Goal: Information Seeking & Learning: Learn about a topic

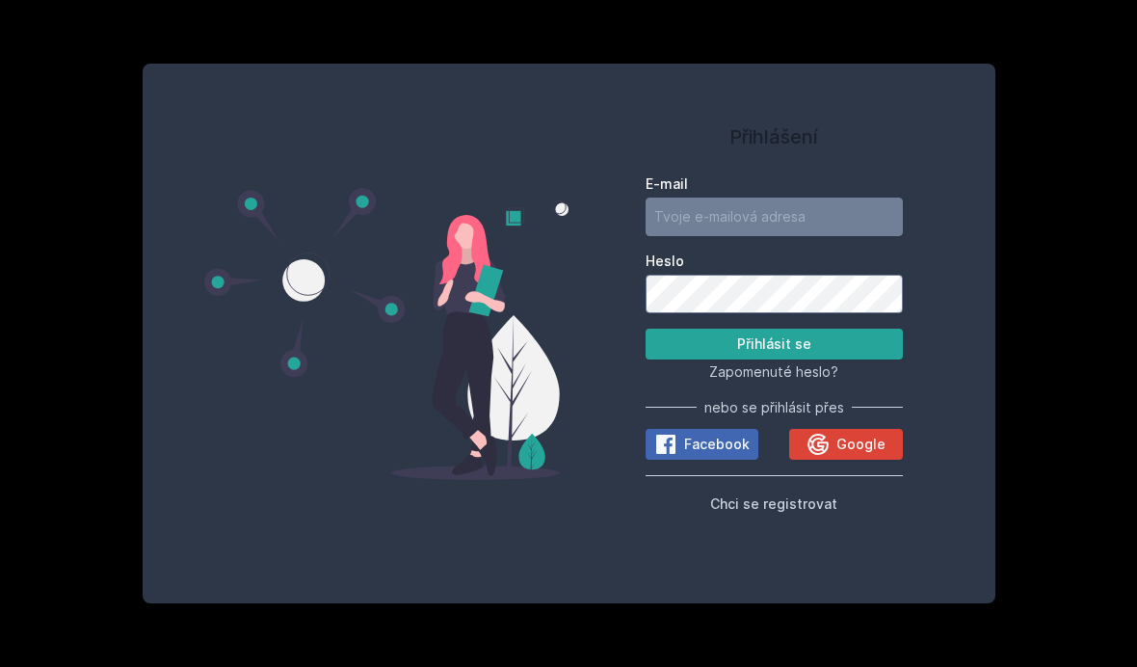
click at [850, 454] on span "Google" at bounding box center [860, 444] width 49 height 19
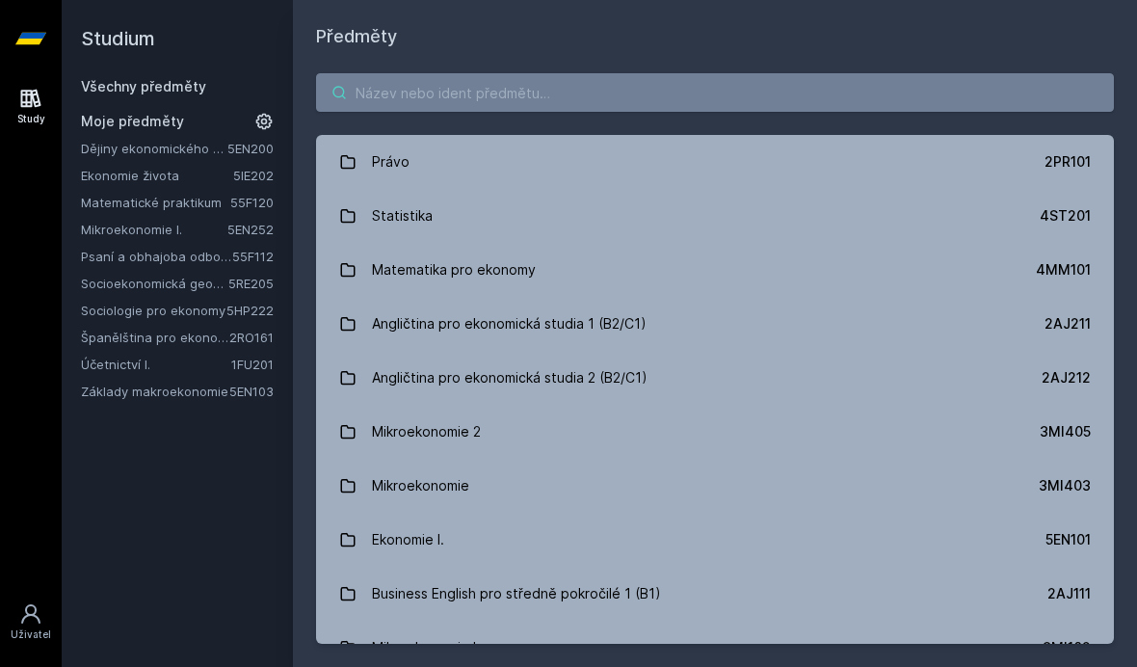
click at [478, 75] on input "search" at bounding box center [715, 92] width 798 height 39
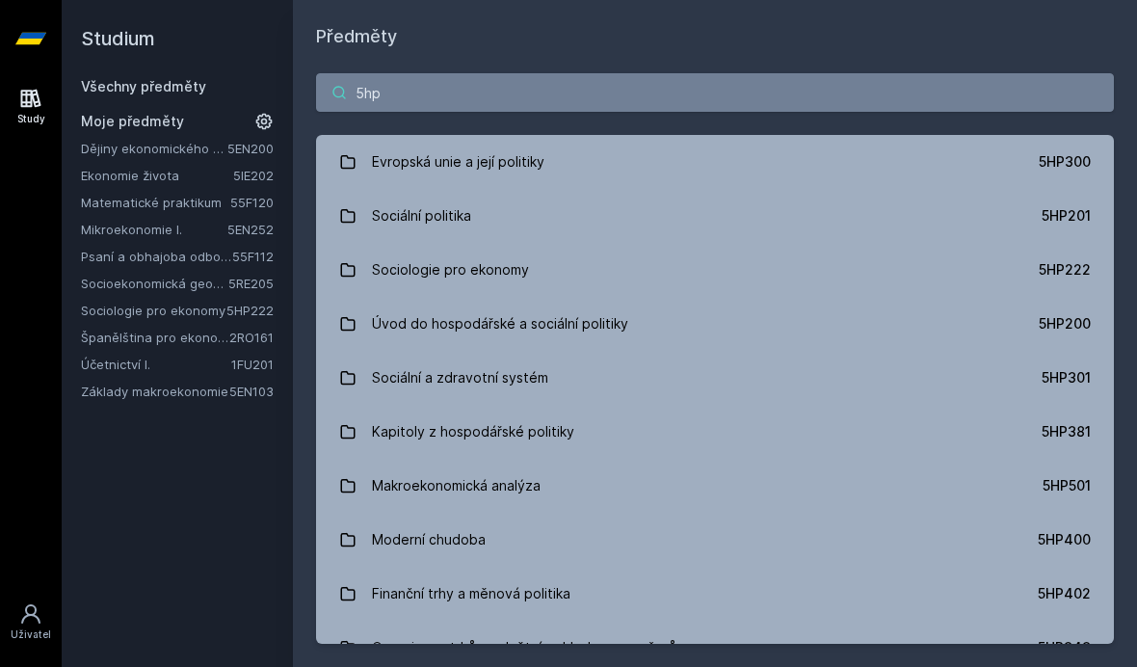
type input "5hp"
click at [500, 163] on div "Evropská unie a její politiky" at bounding box center [458, 162] width 173 height 39
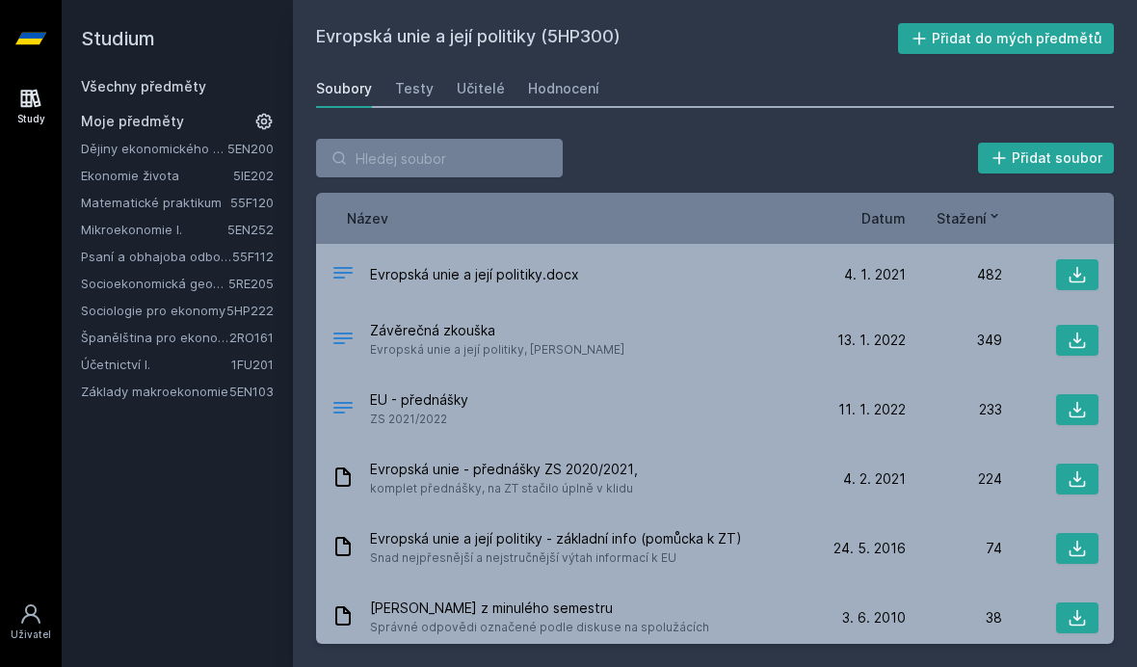
click at [578, 93] on div "Hodnocení" at bounding box center [563, 88] width 71 height 19
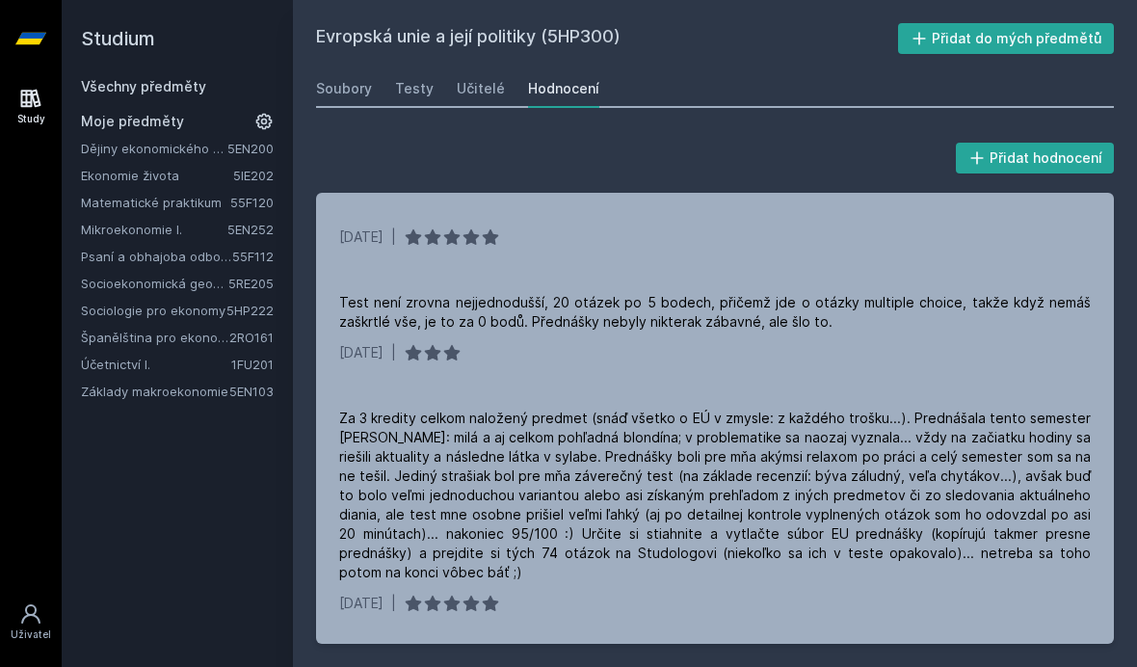
click at [344, 85] on div "Soubory" at bounding box center [344, 88] width 56 height 19
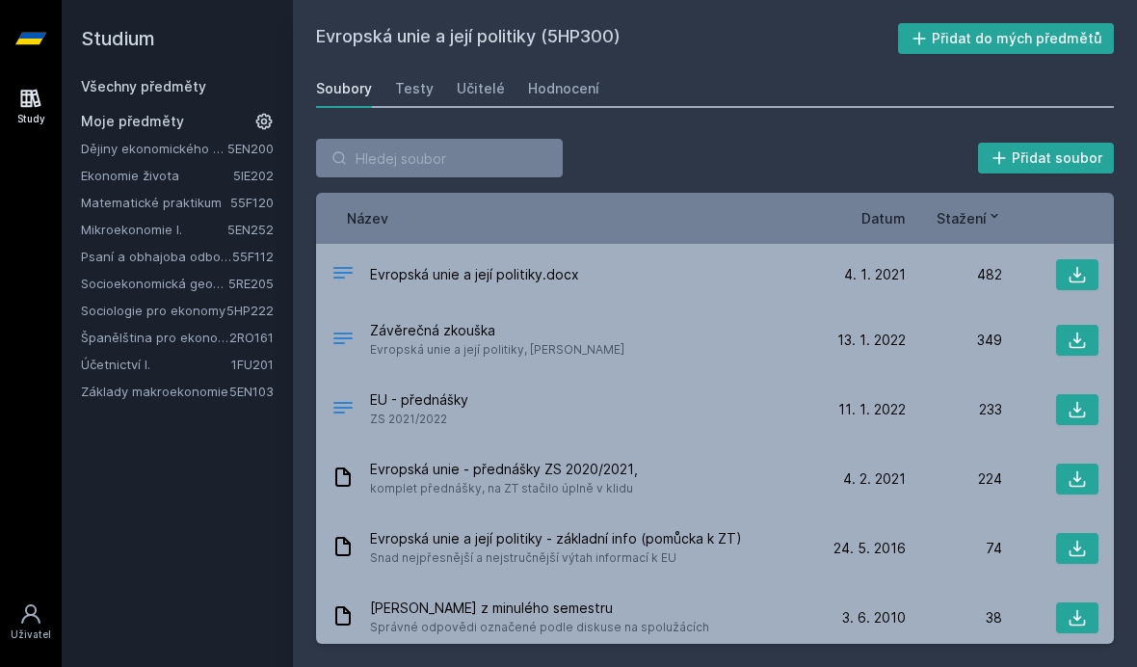
click at [405, 87] on div "Testy" at bounding box center [414, 88] width 39 height 19
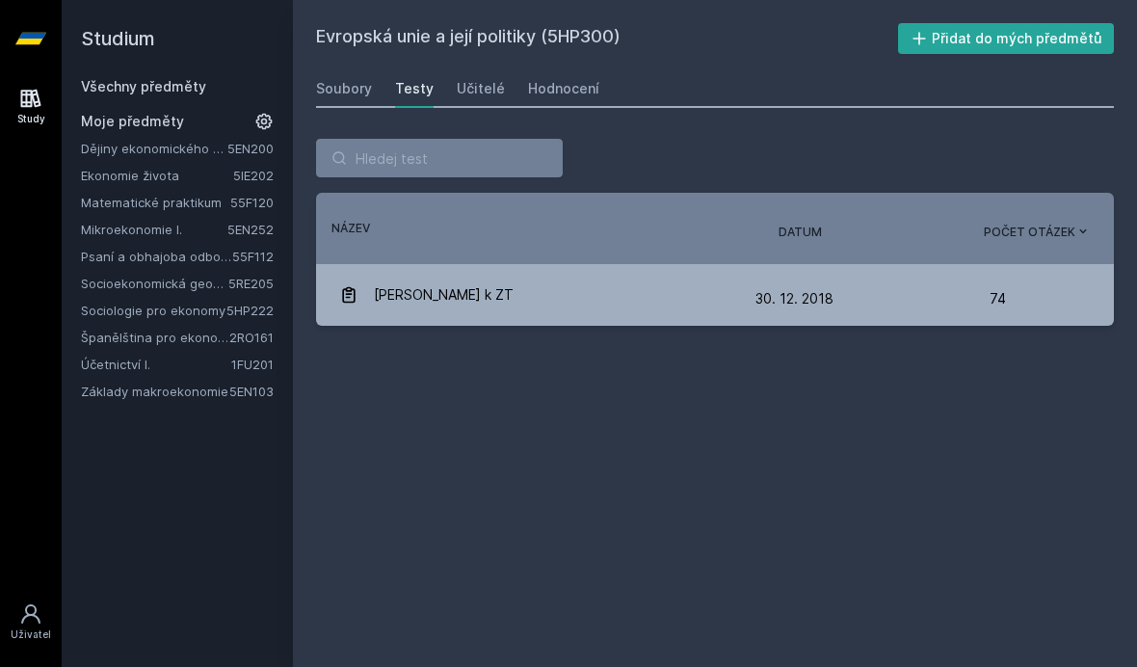
click at [350, 71] on link "Soubory" at bounding box center [344, 88] width 56 height 39
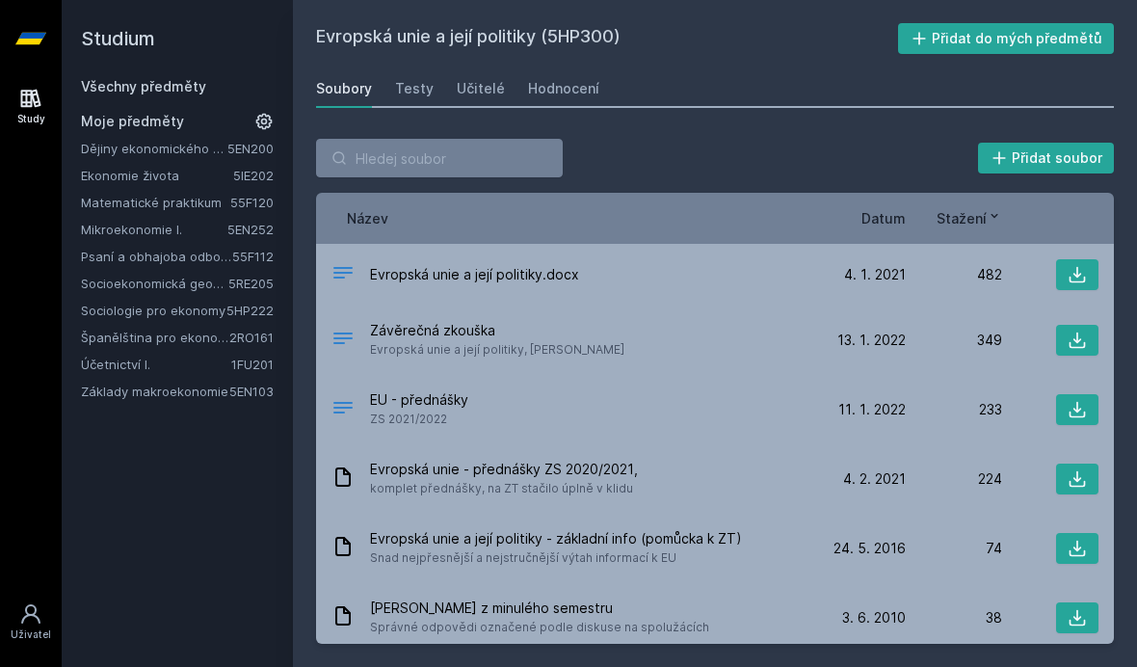
click at [535, 91] on div "Hodnocení" at bounding box center [563, 88] width 71 height 19
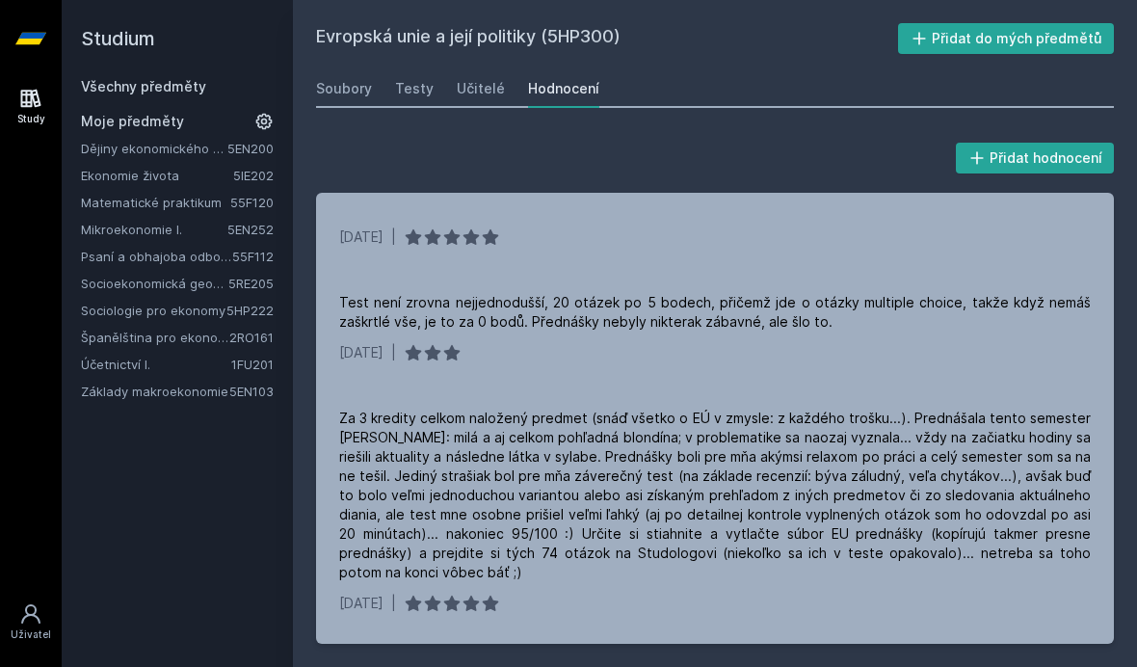
click at [333, 82] on div "Soubory" at bounding box center [344, 88] width 56 height 19
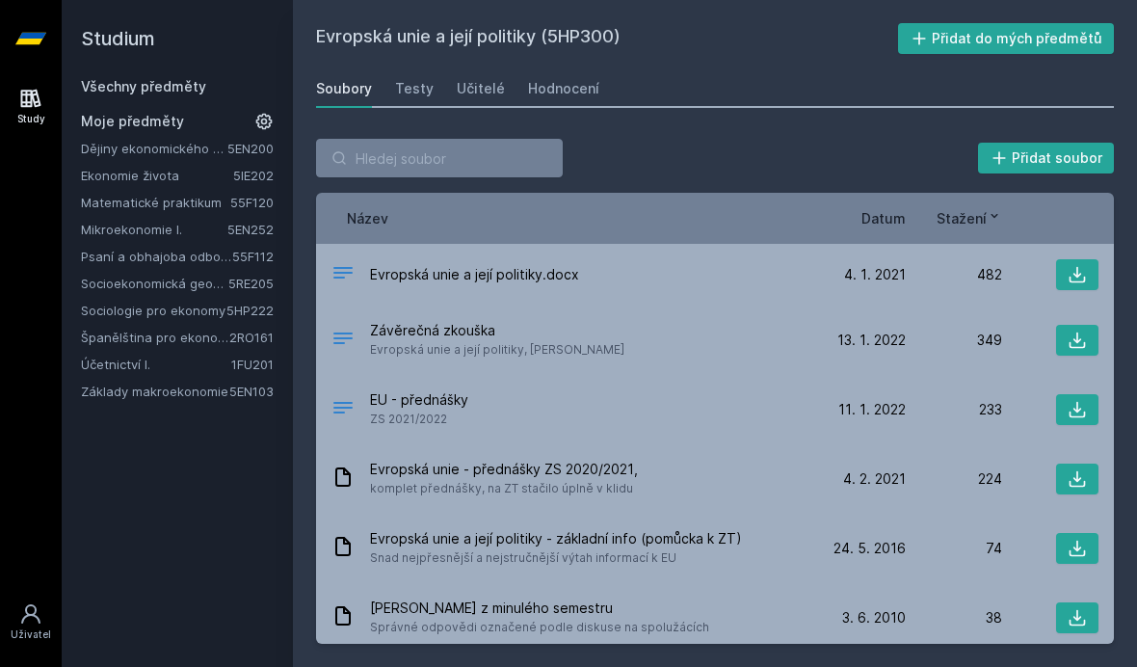
click at [1076, 411] on icon at bounding box center [1078, 410] width 16 height 16
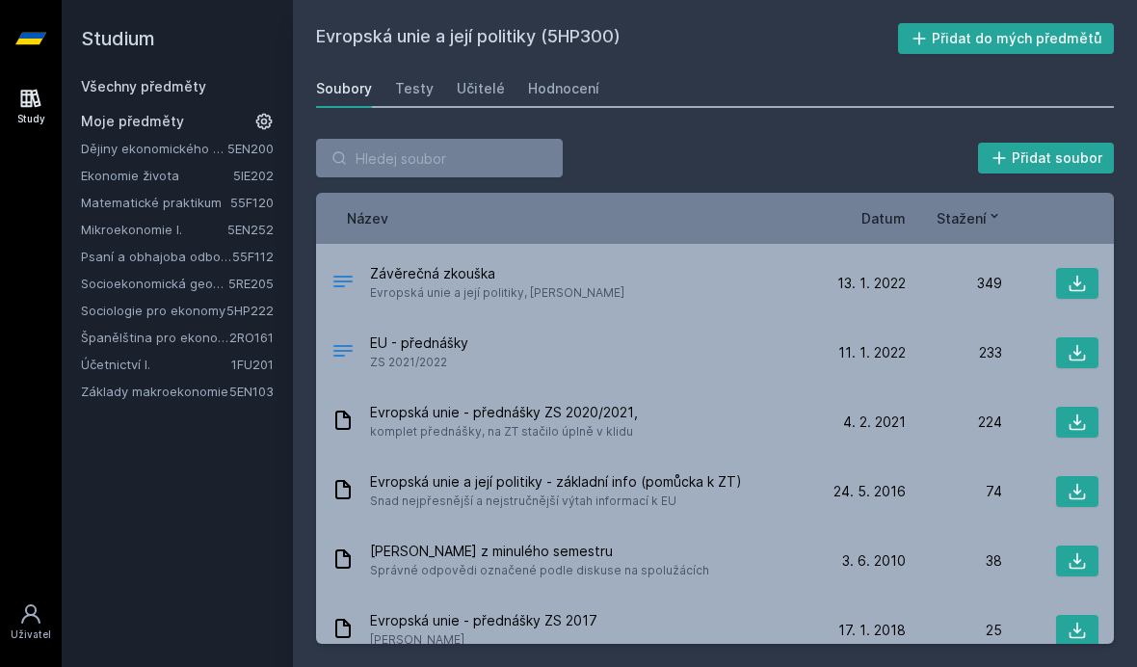
scroll to position [58, 0]
click at [717, 429] on div "Evropská unie - přednášky ZS 2020/2021, komplet přednášky, na ZT stačilo úplně …" at bounding box center [571, 421] width 478 height 39
click at [1072, 421] on icon at bounding box center [1077, 420] width 19 height 19
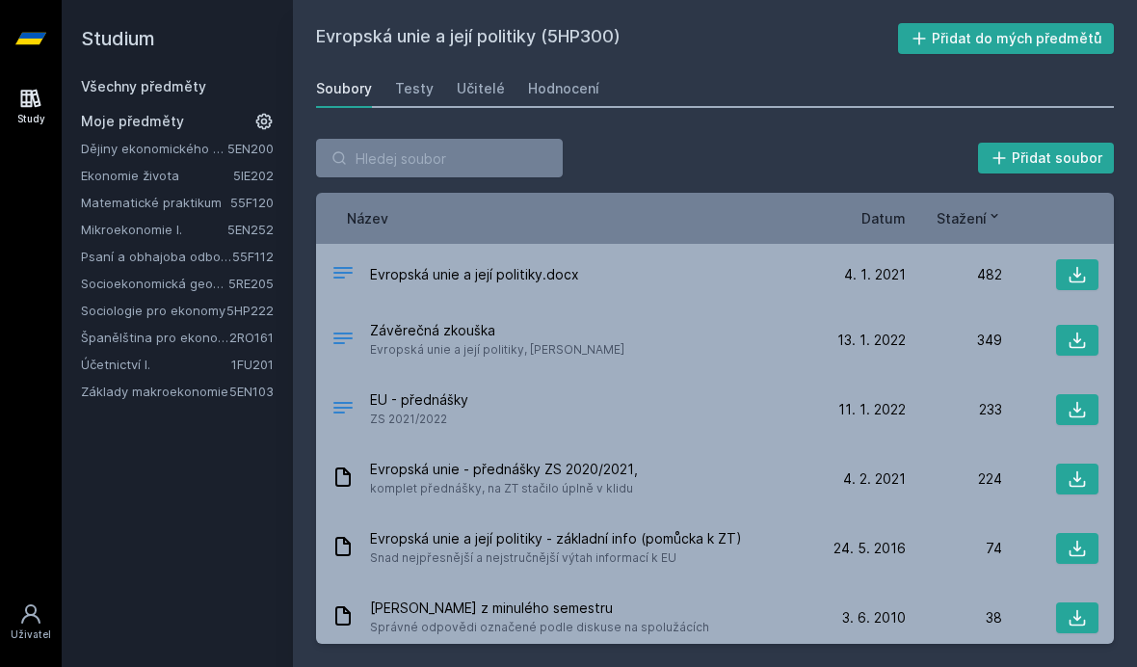
scroll to position [-1, 0]
click at [889, 217] on span "Datum" at bounding box center [884, 218] width 44 height 20
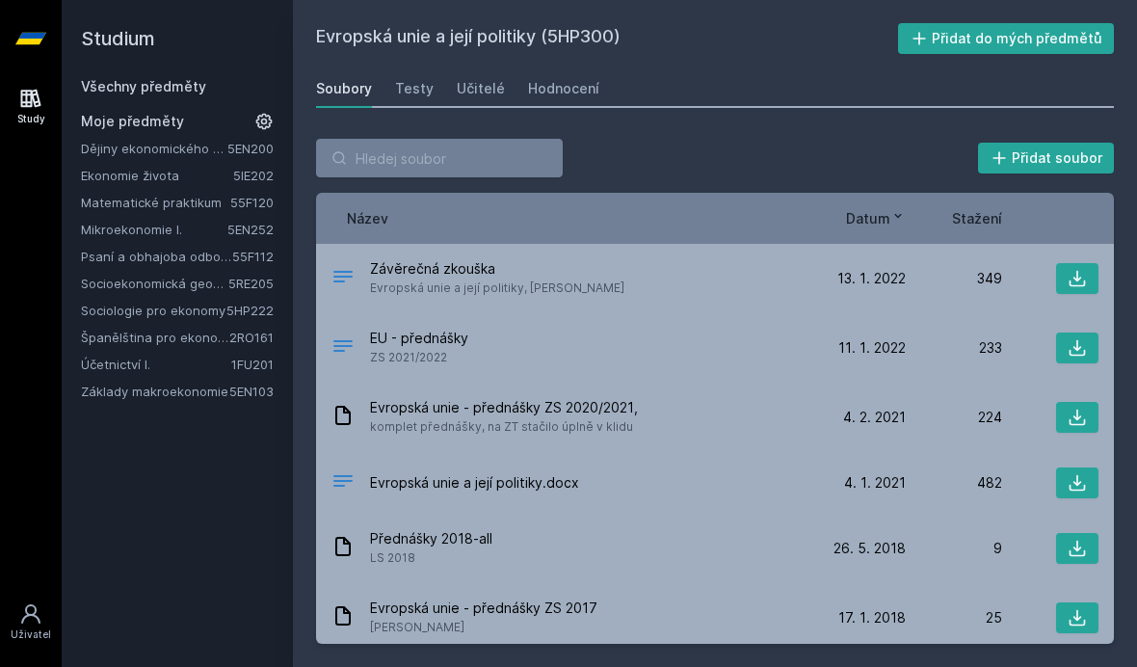
click at [1077, 279] on icon at bounding box center [1078, 279] width 16 height 16
